Goal: Information Seeking & Learning: Learn about a topic

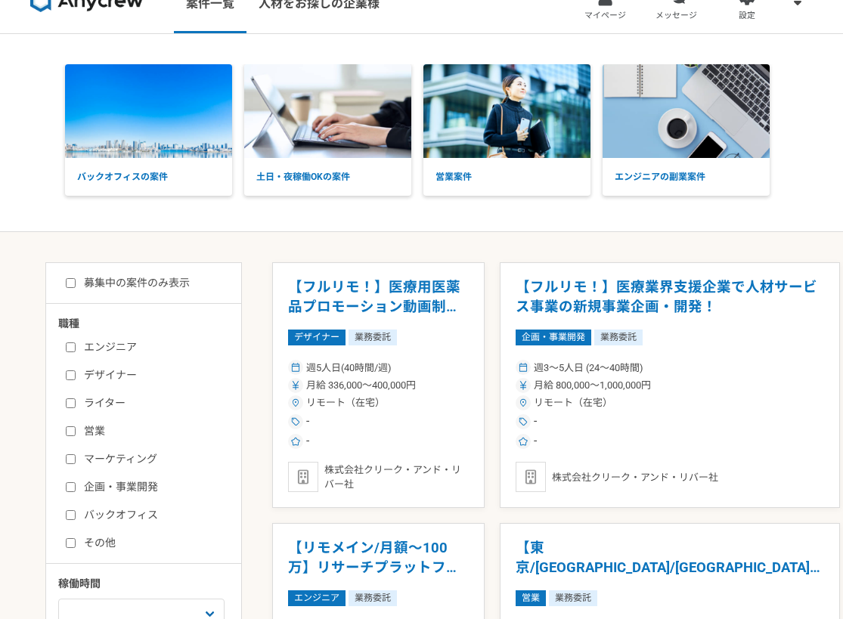
scroll to position [28, 0]
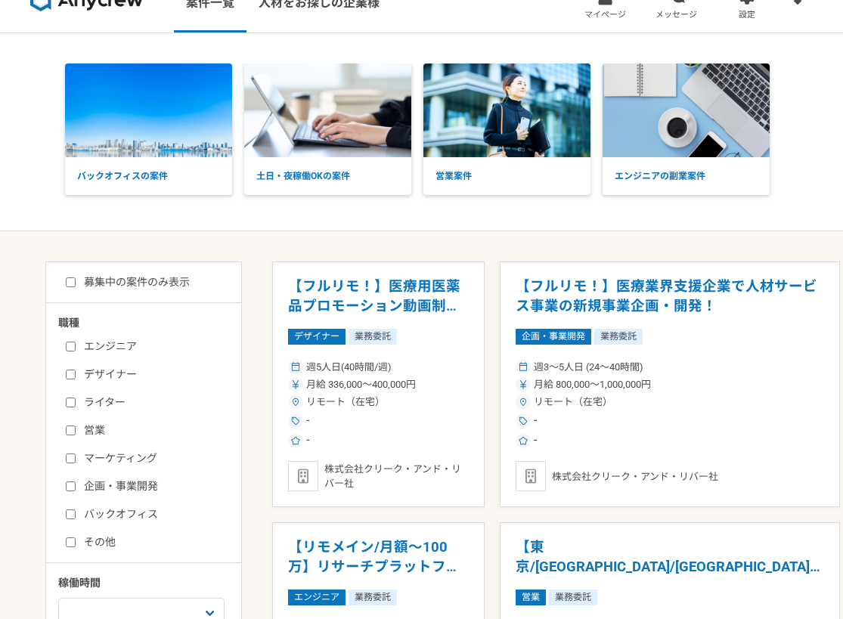
click at [73, 489] on input "企画・事業開発" at bounding box center [71, 487] width 10 height 10
checkbox input "true"
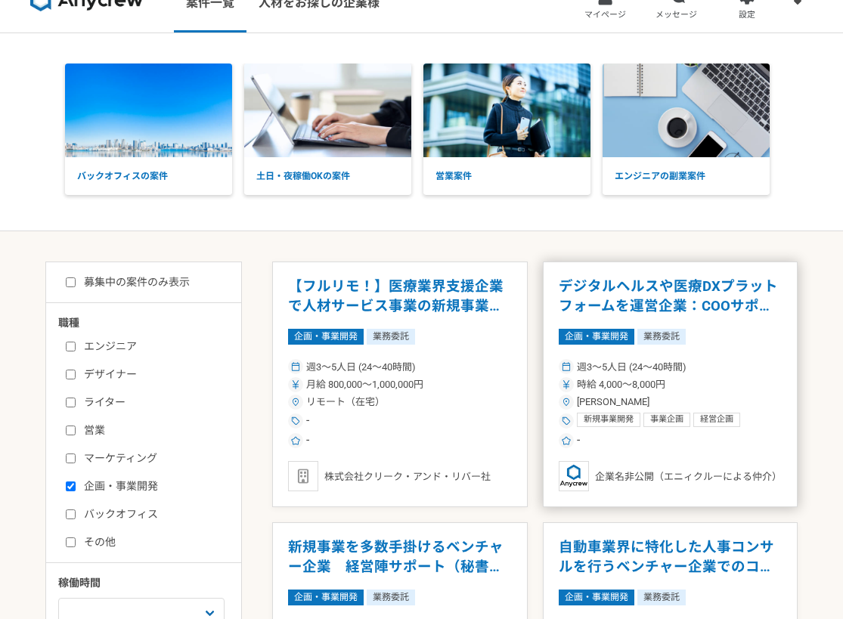
click at [650, 293] on h1 "デジタルヘルスや医療DXプラットフォームを運営企業：COOサポート（事業企画）" at bounding box center [671, 297] width 224 height 39
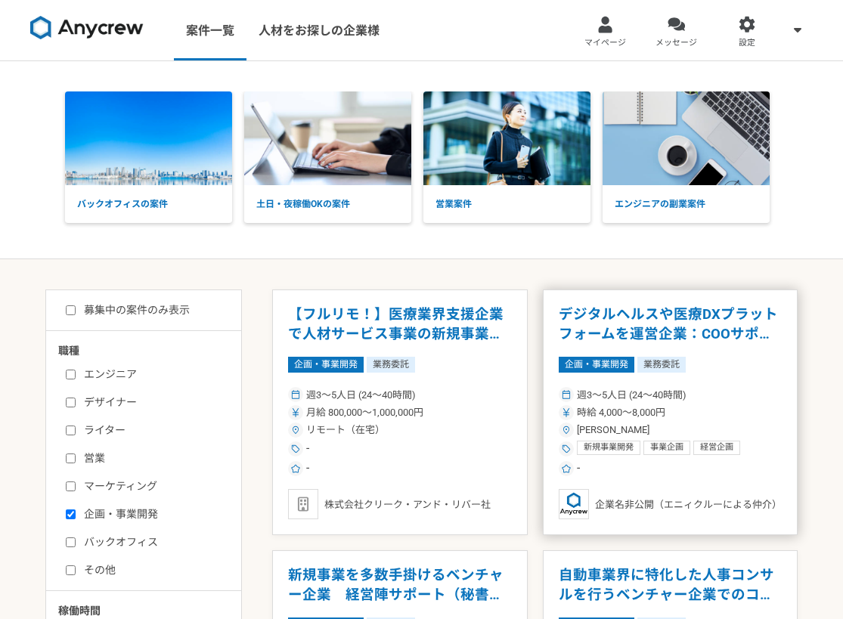
click at [621, 350] on article "デジタルヘルスや医療DXプラットフォームを運営企業：COOサポート（事業企画） 企画・事業開発 業務委託 週3〜5人日 (24〜40時間) 時給 4,000〜…" at bounding box center [671, 413] width 256 height 246
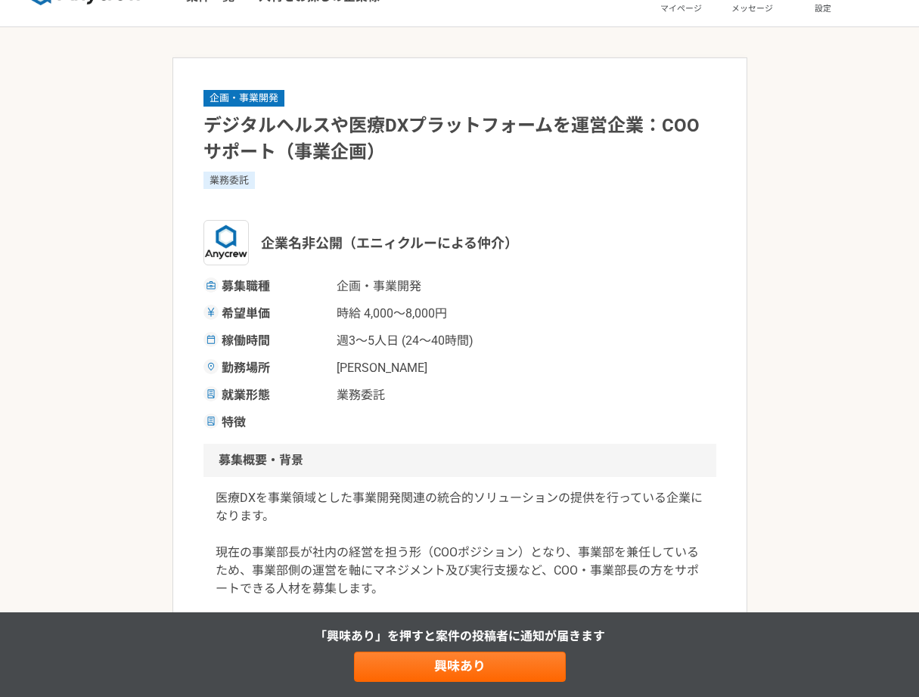
scroll to position [124, 0]
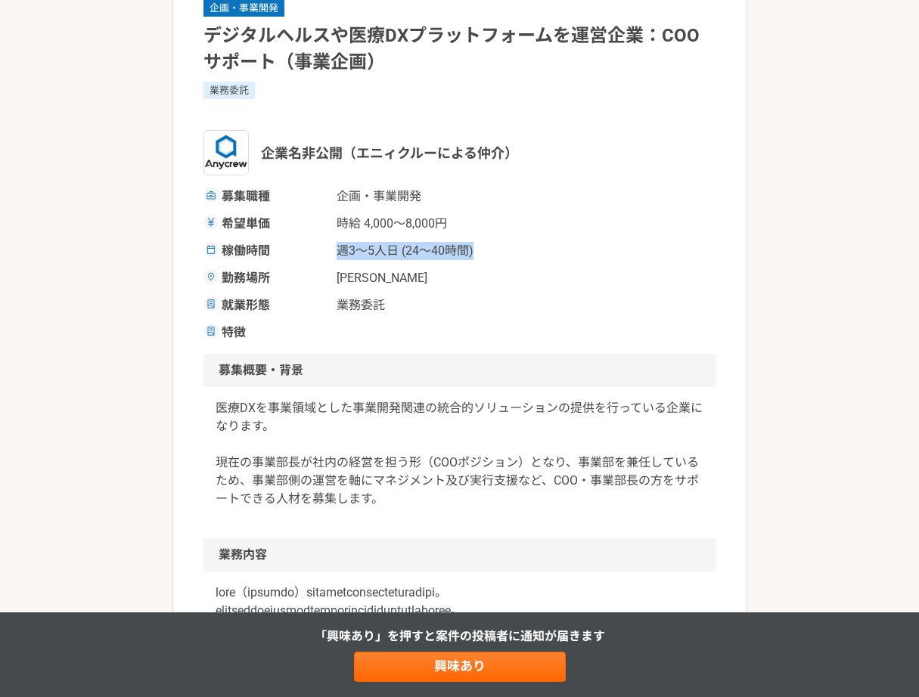
drag, startPoint x: 324, startPoint y: 250, endPoint x: 515, endPoint y: 255, distance: 191.4
click at [515, 255] on div "稼働時間 週3〜5人日 (24〜40時間)" at bounding box center [459, 251] width 513 height 18
click at [507, 270] on div "勤務場所 [PERSON_NAME]" at bounding box center [459, 278] width 513 height 18
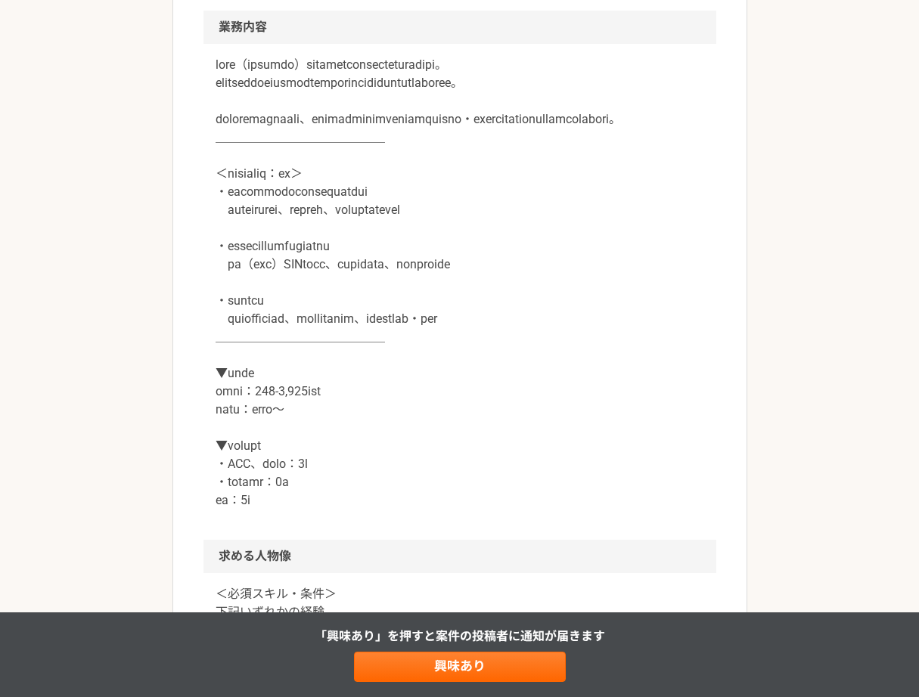
scroll to position [679, 0]
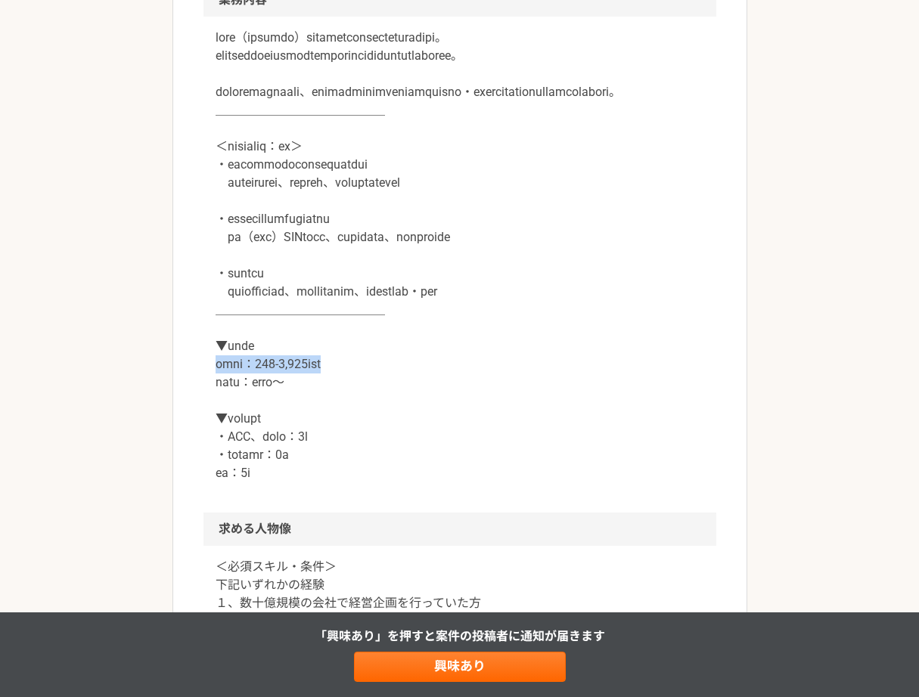
drag, startPoint x: 208, startPoint y: 399, endPoint x: 452, endPoint y: 405, distance: 244.3
click at [452, 405] on div at bounding box center [459, 265] width 513 height 496
click at [452, 405] on p at bounding box center [460, 256] width 488 height 454
drag, startPoint x: 386, startPoint y: 487, endPoint x: 216, endPoint y: 488, distance: 170.1
click at [216, 482] on p at bounding box center [460, 256] width 488 height 454
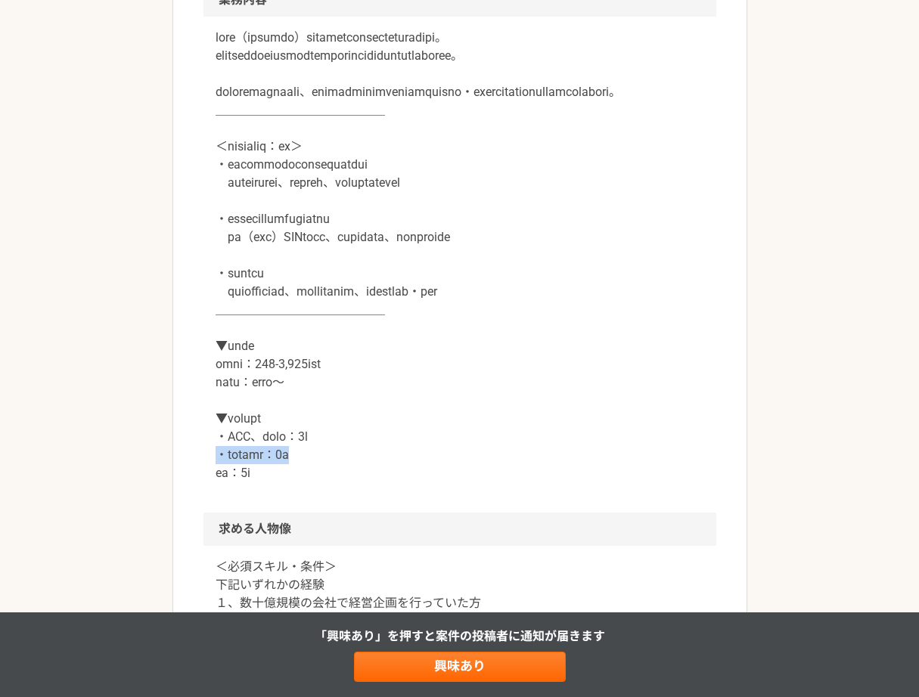
click at [216, 482] on p at bounding box center [460, 256] width 488 height 454
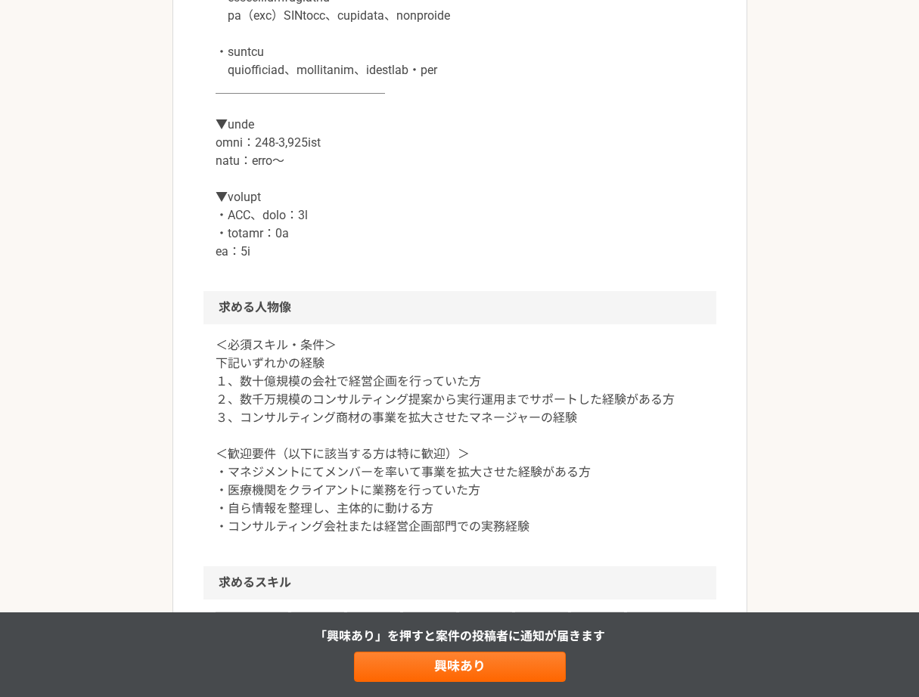
scroll to position [1016, 0]
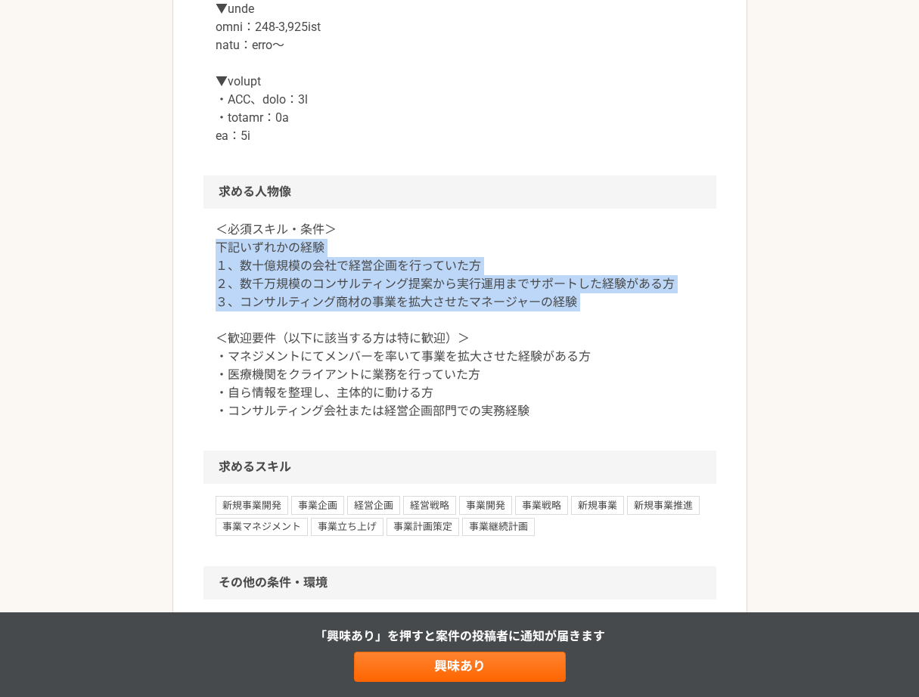
drag, startPoint x: 182, startPoint y: 292, endPoint x: 603, endPoint y: 348, distance: 424.9
click at [603, 348] on article "企画・事業開発 デジタルヘルスや医療DXプラットフォームを運営企業：COOサポート（事業企画） 業務委託 企業名非公開（エニィクルーによる仲介） 募集職種 企…" at bounding box center [459, 82] width 575 height 2015
click at [608, 346] on p "＜必須スキル・条件＞ 下記いずれかの経験 １、数十億規模の会社で経営企画を行っていた方 ２、数千万規模のコンサルティング提案から実行運用までサポートした経験が…" at bounding box center [460, 321] width 488 height 200
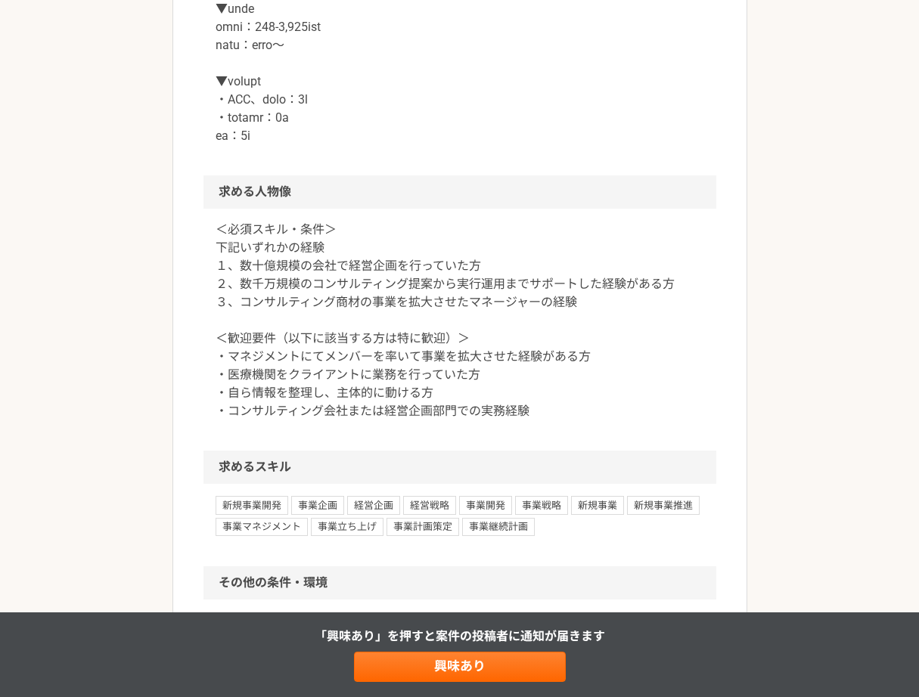
click at [607, 339] on p "＜必須スキル・条件＞ 下記いずれかの経験 １、数十億規模の会社で経営企画を行っていた方 ２、数千万規模のコンサルティング提案から実行運用までサポートした経験が…" at bounding box center [460, 321] width 488 height 200
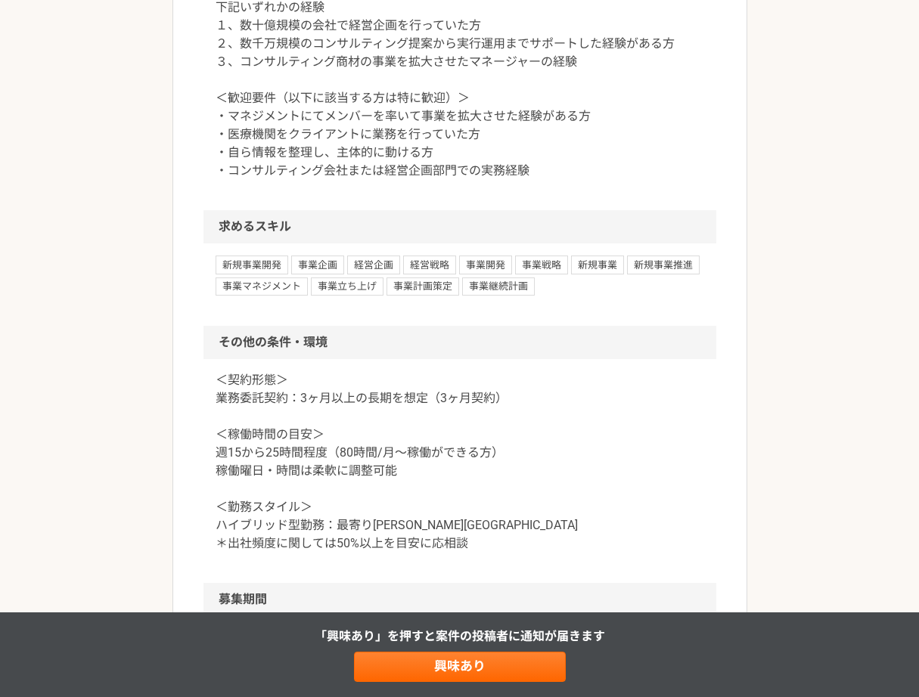
scroll to position [1276, 0]
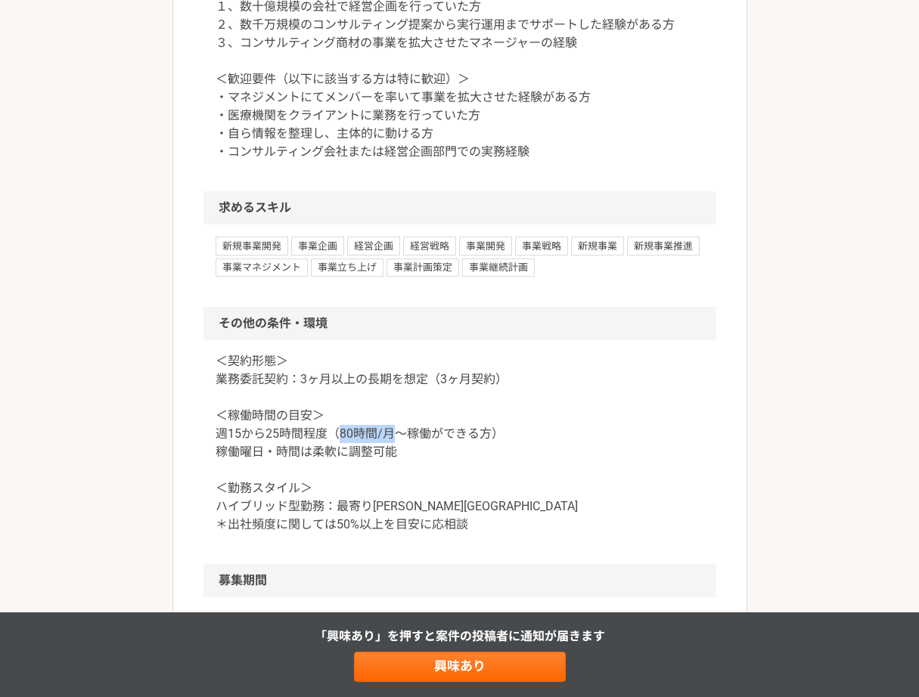
drag, startPoint x: 340, startPoint y: 470, endPoint x: 398, endPoint y: 466, distance: 58.4
click at [398, 466] on p "＜契約形態＞ 業務委託契約：3ヶ月以上の長期を想定（3ヶ月契約） ＜稼働時間の目安＞ 週15から25時間程度（80時間/月〜稼働ができる方） 稼働曜日・時間は…" at bounding box center [460, 442] width 488 height 181
click at [415, 534] on p "＜契約形態＞ 業務委託契約：3ヶ月以上の長期を想定（3ヶ月契約） ＜稼働時間の目安＞ 週15から25時間程度（80時間/月〜稼働ができる方） 稼働曜日・時間は…" at bounding box center [460, 442] width 488 height 181
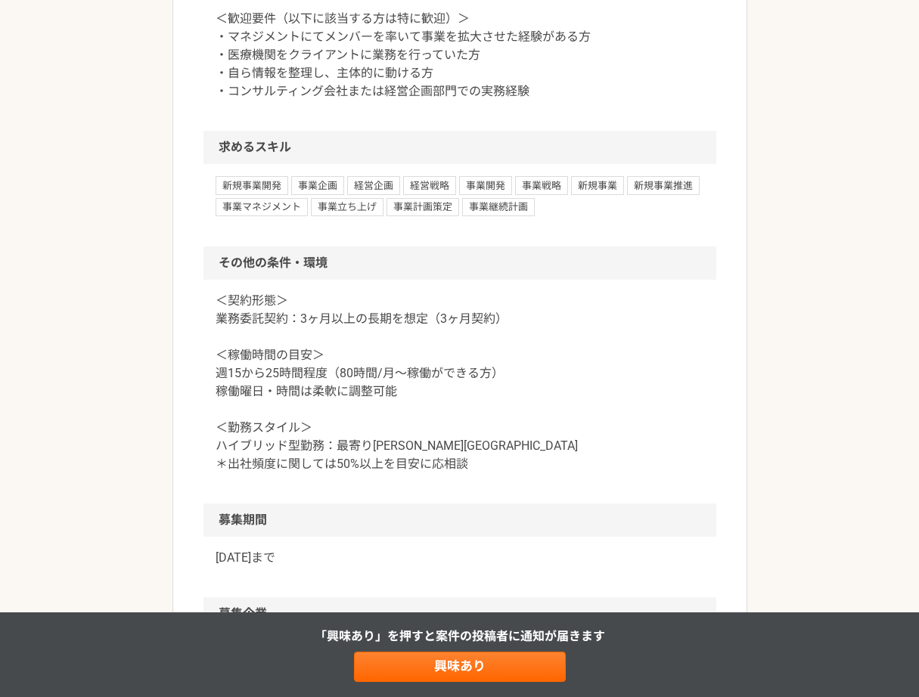
scroll to position [1350, 0]
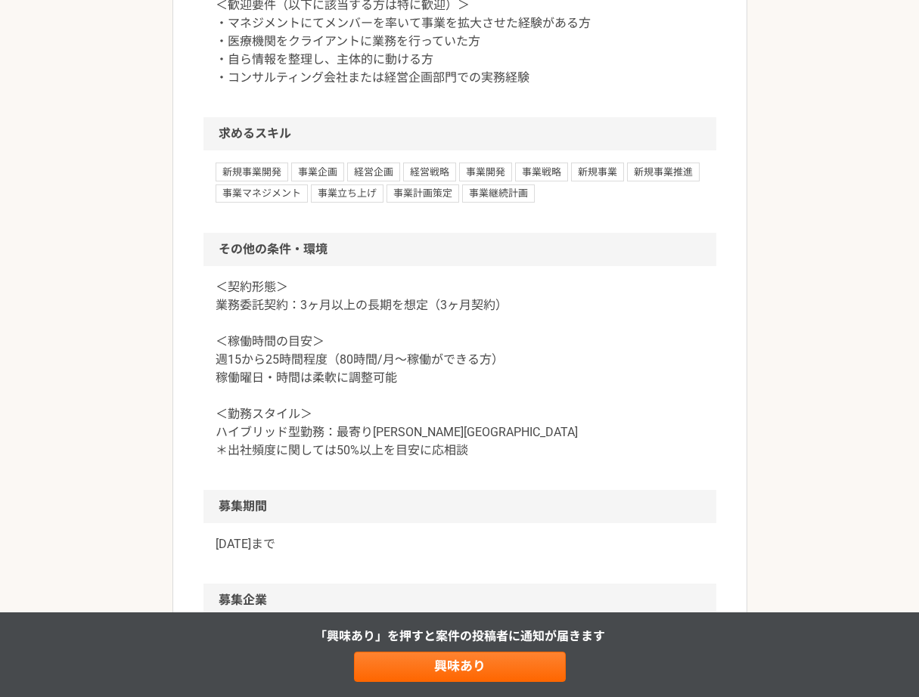
click at [552, 360] on p "＜契約形態＞ 業務委託契約：3ヶ月以上の長期を想定（3ヶ月契約） ＜稼働時間の目安＞ 週15から25時間程度（80時間/月〜稼働ができる方） 稼働曜日・時間は…" at bounding box center [460, 368] width 488 height 181
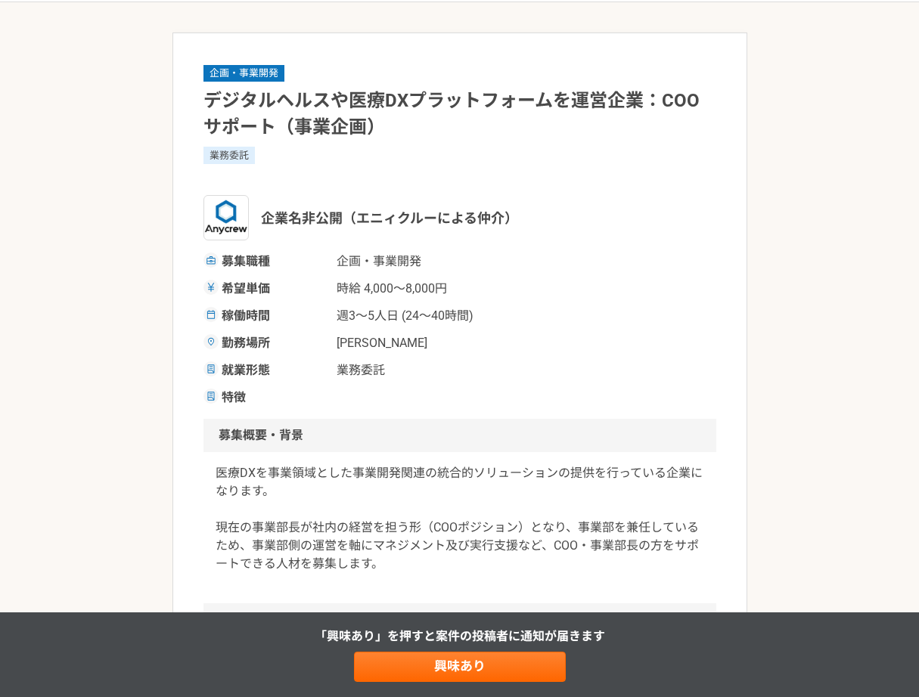
scroll to position [71, 0]
